Goal: Task Accomplishment & Management: Use online tool/utility

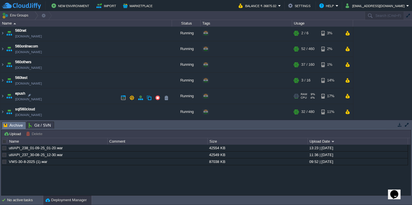
scroll to position [95, 0]
click at [73, 96] on td "epush [DOMAIN_NAME]" at bounding box center [86, 97] width 172 height 16
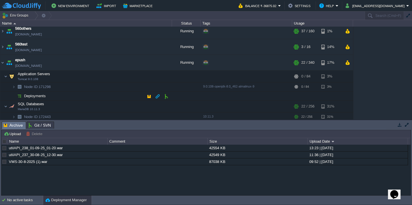
scroll to position [130, 0]
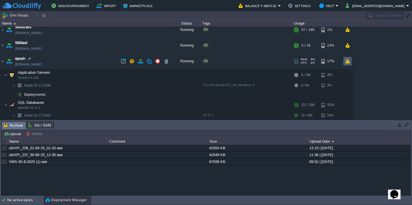
click at [348, 63] on button "button" at bounding box center [347, 61] width 5 height 5
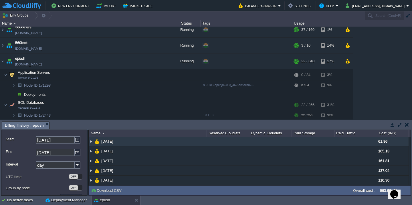
click at [151, 144] on td "[DATE]" at bounding box center [148, 142] width 118 height 10
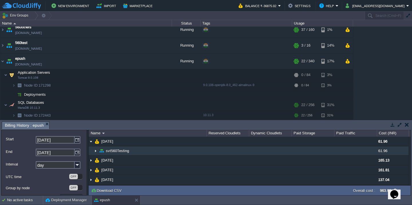
click at [146, 153] on td "svt560Testing" at bounding box center [148, 150] width 118 height 9
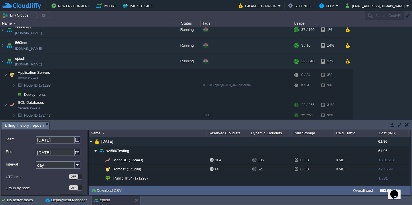
click at [407, 14] on button "button" at bounding box center [407, 15] width 5 height 5
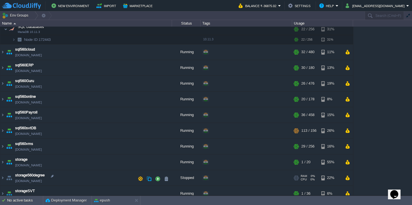
scroll to position [307, 0]
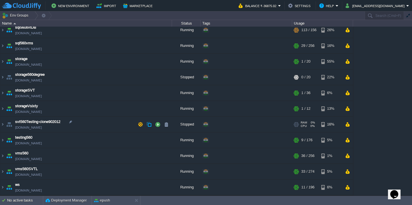
click at [97, 130] on td "svt560Testing-clone902012 [DOMAIN_NAME]" at bounding box center [86, 125] width 172 height 16
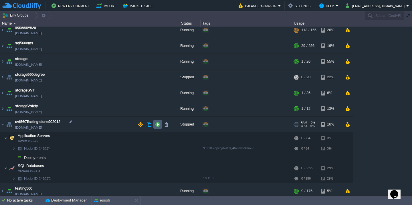
click at [157, 125] on button "button" at bounding box center [157, 124] width 5 height 5
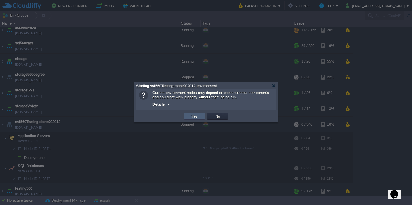
click at [196, 117] on button "Yes" at bounding box center [195, 116] width 10 height 5
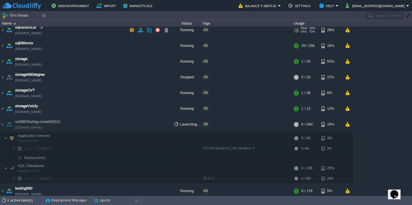
click at [99, 35] on td "sql560svtDB [DOMAIN_NAME]" at bounding box center [86, 30] width 172 height 16
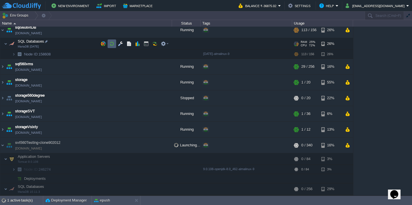
click at [115, 44] on td at bounding box center [112, 43] width 9 height 9
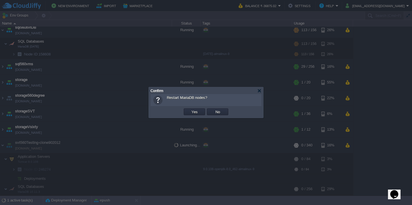
click at [190, 109] on button "Yes" at bounding box center [195, 111] width 10 height 5
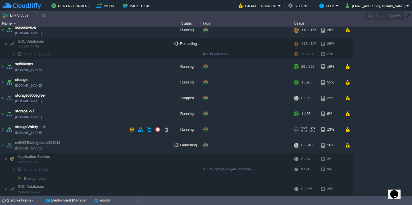
scroll to position [377, 0]
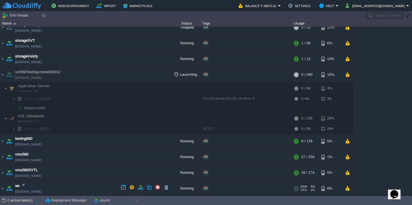
click at [89, 183] on td "ws [DOMAIN_NAME]" at bounding box center [86, 189] width 172 height 16
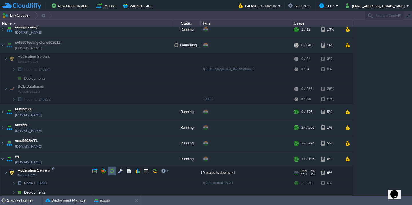
click at [110, 172] on button "button" at bounding box center [111, 170] width 5 height 5
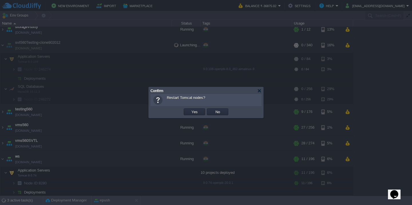
scroll to position [318, 0]
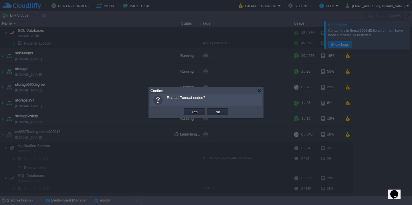
click at [190, 109] on button "Yes" at bounding box center [195, 111] width 10 height 5
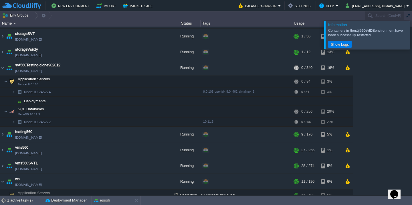
click at [411, 34] on div at bounding box center [419, 35] width 0 height 28
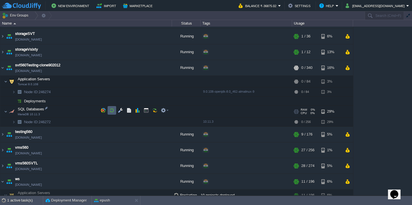
click at [112, 112] on button "button" at bounding box center [111, 110] width 5 height 5
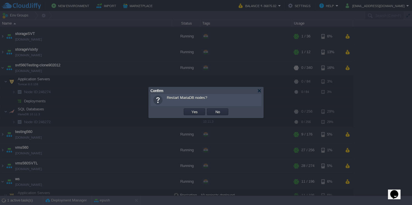
click at [190, 109] on button "Yes" at bounding box center [195, 111] width 10 height 5
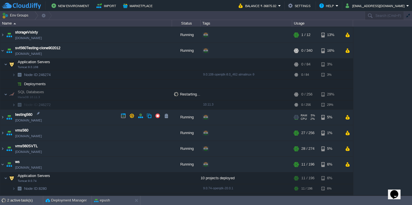
scroll to position [407, 0]
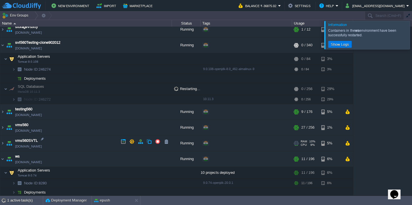
click at [86, 143] on td "vms560SVTL [DOMAIN_NAME]" at bounding box center [86, 144] width 172 height 16
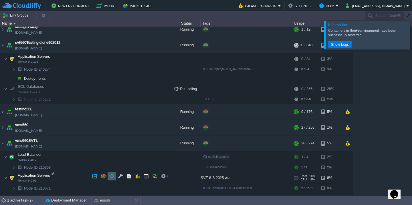
click at [110, 174] on button "button" at bounding box center [111, 176] width 5 height 5
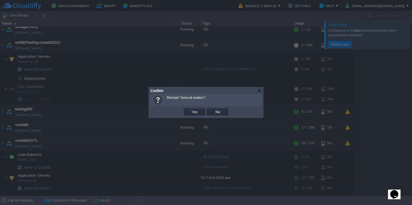
click at [190, 109] on button "Yes" at bounding box center [195, 111] width 10 height 5
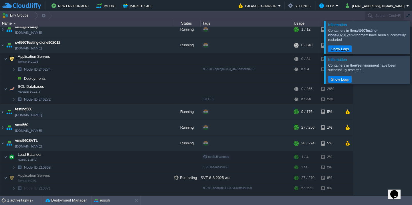
click at [411, 37] on div at bounding box center [419, 37] width 0 height 33
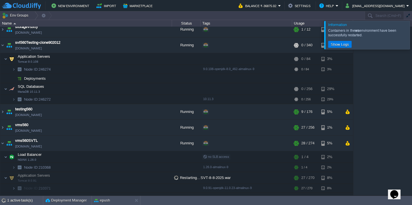
click at [411, 37] on div at bounding box center [419, 35] width 0 height 28
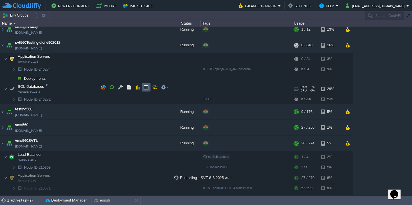
click at [142, 87] on td at bounding box center [146, 87] width 9 height 9
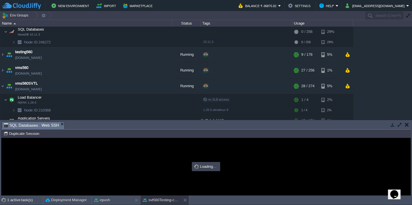
scroll to position [0, 0]
type input "#000000"
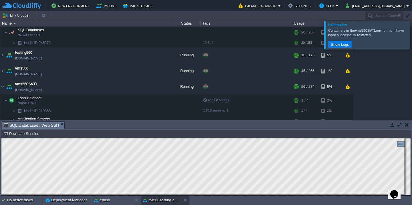
click at [400, 34] on div "Containers in the vms560SVTL environment have been successfully restarted." at bounding box center [368, 32] width 80 height 9
click at [411, 33] on div at bounding box center [419, 35] width 0 height 28
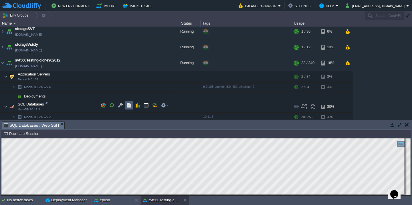
scroll to position [382, 0]
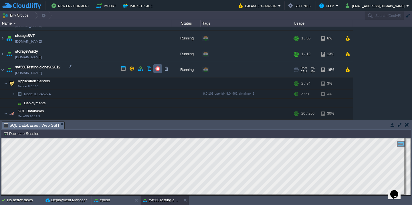
click at [156, 68] on button "button" at bounding box center [157, 68] width 5 height 5
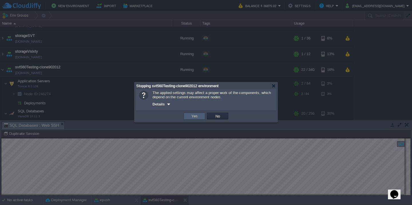
click at [192, 119] on button "Yes" at bounding box center [195, 116] width 10 height 5
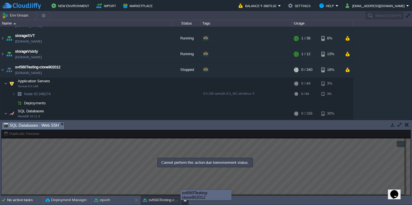
click at [184, 200] on button at bounding box center [186, 200] width 6 height 6
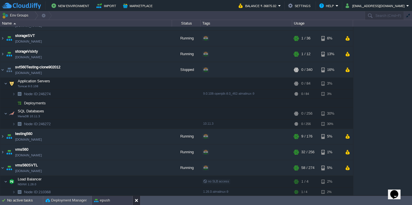
click at [136, 202] on button at bounding box center [138, 201] width 6 height 6
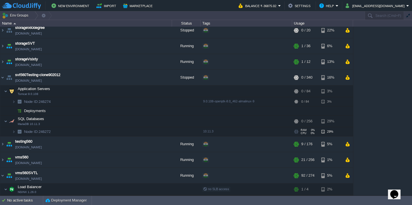
scroll to position [374, 0]
click at [106, 83] on td "svt560Testing-clone902012 [DOMAIN_NAME]" at bounding box center [86, 78] width 172 height 16
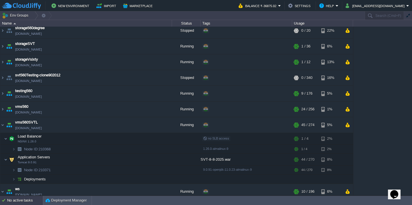
click at [28, 202] on div "No active tasks" at bounding box center [25, 200] width 36 height 9
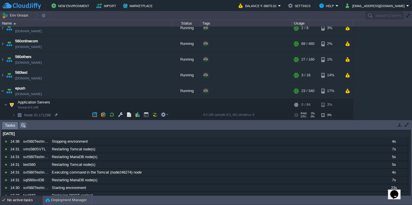
scroll to position [0, 0]
